Goal: Information Seeking & Learning: Learn about a topic

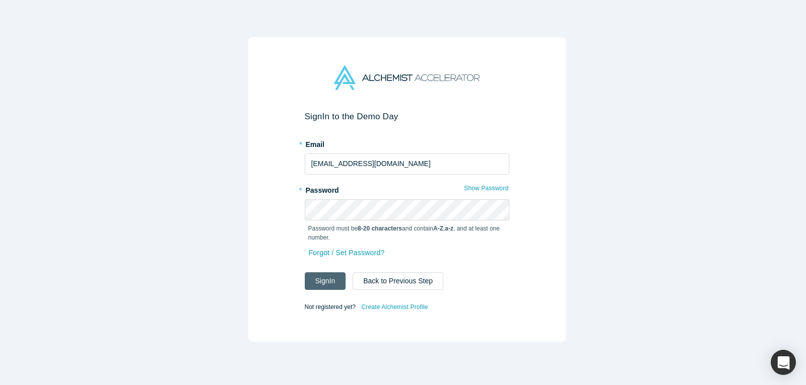
click at [315, 275] on button "Sign In" at bounding box center [325, 281] width 41 height 18
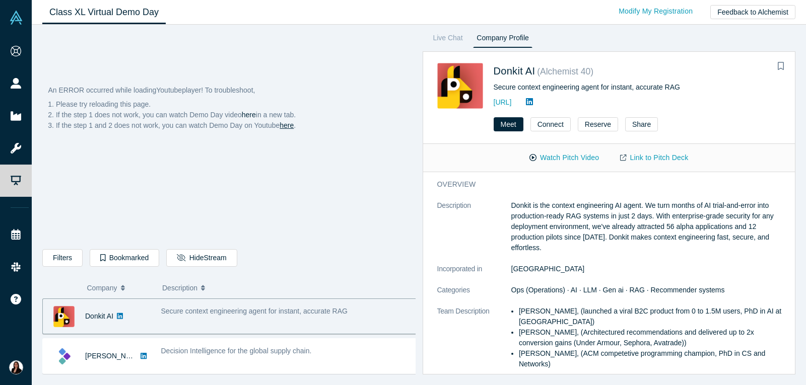
click at [290, 127] on link "here" at bounding box center [286, 125] width 14 height 8
click at [448, 37] on link "Live Chat" at bounding box center [447, 40] width 37 height 16
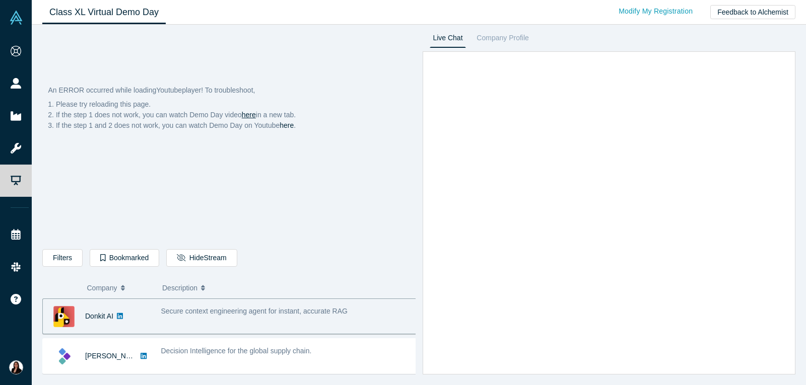
click at [248, 115] on link "here" at bounding box center [249, 115] width 14 height 8
click at [608, 384] on div "An ERROR occurred while loading Youtube player! To troubleshoot, Please try rel…" at bounding box center [419, 205] width 774 height 360
